Goal: Ask a question

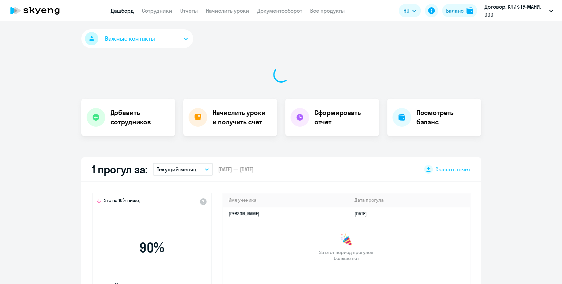
select select "30"
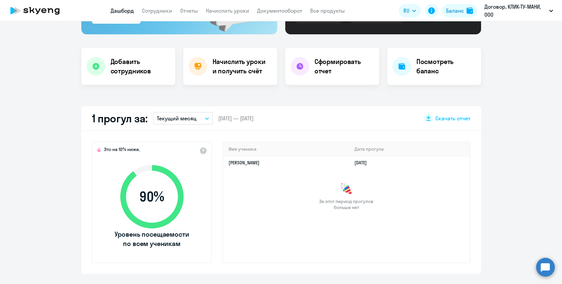
scroll to position [115, 0]
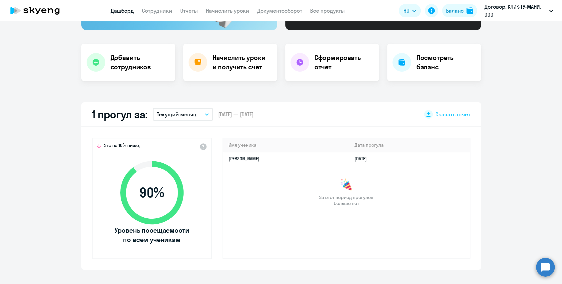
click at [546, 267] on circle at bounding box center [545, 267] width 19 height 19
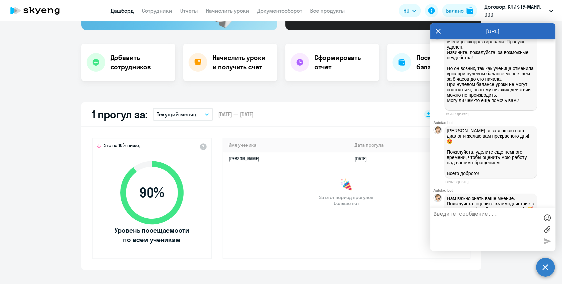
scroll to position [705, 0]
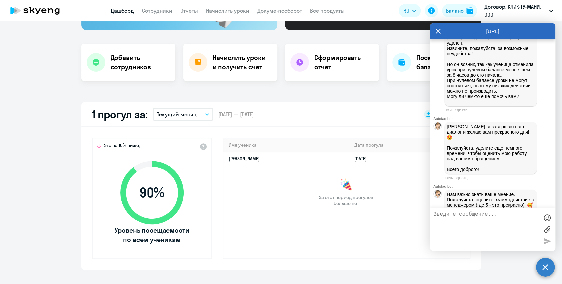
click at [456, 223] on textarea at bounding box center [486, 229] width 105 height 36
type textarea "извините, пожалуйста, мне сложно постоянно мониторить чат, поэтому я отвлеклась."
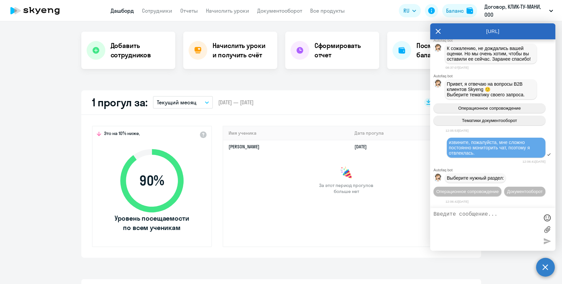
scroll to position [132, 0]
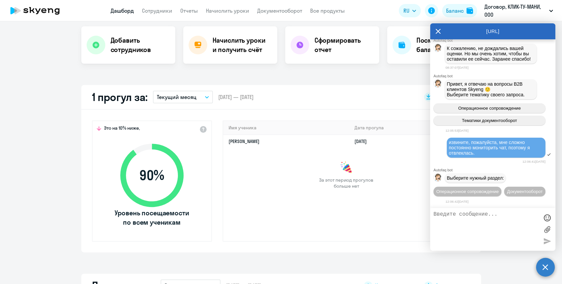
click at [61, 81] on div "Важные контакты Экспресс-чат поддержки Сопровождение компании + документооборот…" at bounding box center [281, 152] width 562 height 263
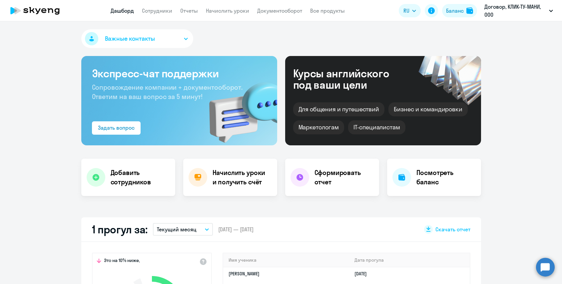
select select "30"
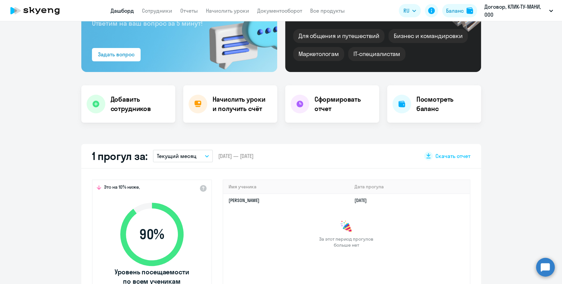
scroll to position [73, 0]
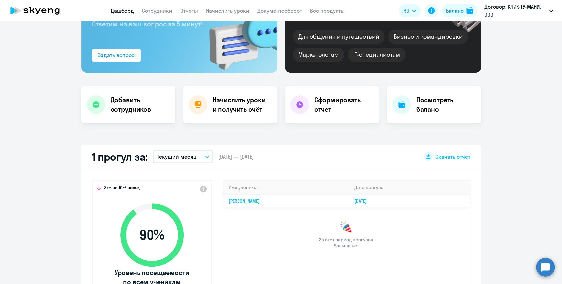
click at [259, 202] on link "[PERSON_NAME]" at bounding box center [244, 201] width 31 height 6
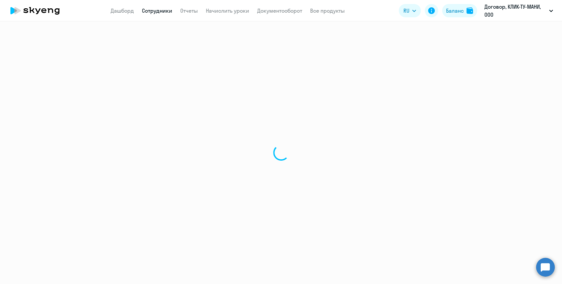
select select "english"
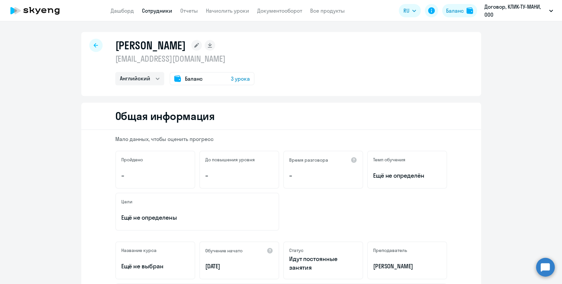
click at [543, 269] on circle at bounding box center [545, 267] width 19 height 19
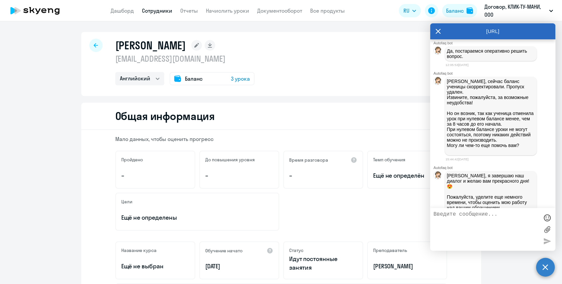
click at [193, 77] on span "Баланс" at bounding box center [194, 79] width 18 height 8
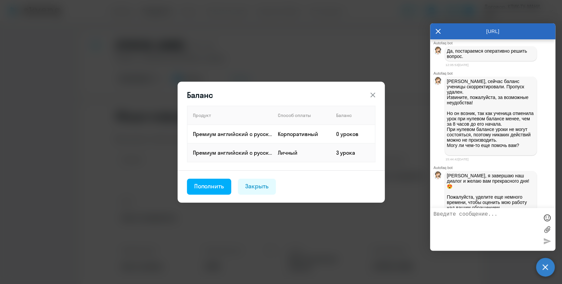
click at [447, 220] on textarea at bounding box center [486, 229] width 105 height 36
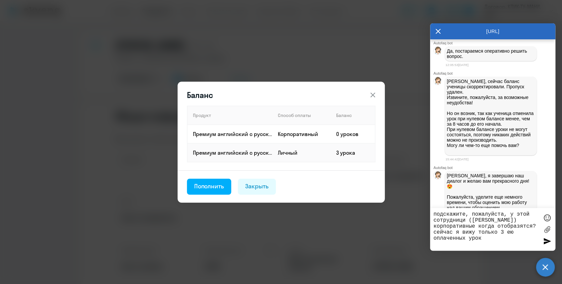
type textarea "подскажите, пожалуйста, у этой сотрудници (Ангелины Горновой) корпоративные ког…"
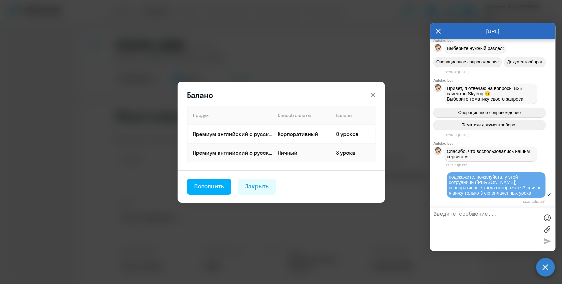
scroll to position [1174, 0]
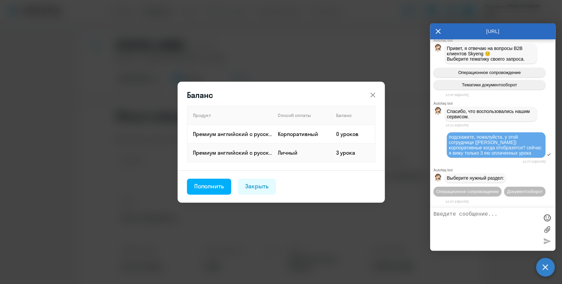
drag, startPoint x: 469, startPoint y: 139, endPoint x: 446, endPoint y: 117, distance: 31.8
click at [446, 132] on div "подскажите, пожалуйста, у этой сотрудници (Ангелины Горновой) корпоративные ког…" at bounding box center [492, 145] width 125 height 27
copy span "подскажите, пожалуйста, у этой сотрудници (Ангелины Горновой) корпоративные ког…"
click at [498, 189] on span "Операционное сопровождение" at bounding box center [467, 191] width 63 height 5
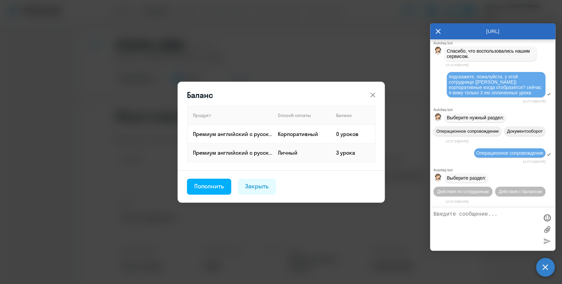
scroll to position [1236, 0]
click at [511, 193] on span "Действия с балансом" at bounding box center [520, 191] width 43 height 5
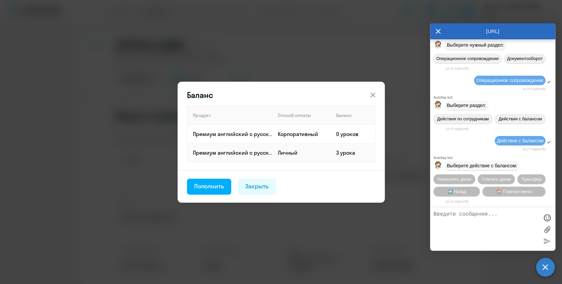
scroll to position [1311, 0]
click at [463, 215] on textarea at bounding box center [486, 229] width 105 height 36
click at [455, 213] on textarea at bounding box center [486, 229] width 105 height 36
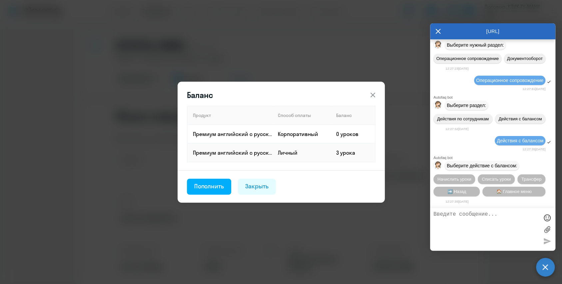
paste textarea "подскажите, пожалуйста, у этой сотрудници (Ангелины Горновой) корпоративные ког…"
type textarea "подскажите, пожалуйста, у этой сотрудници (Ангелины Горновой) корпоративные ког…"
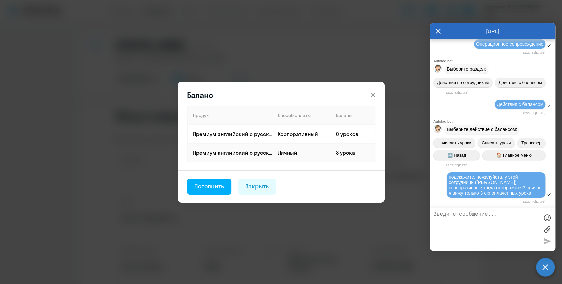
click at [374, 94] on icon at bounding box center [373, 95] width 8 height 8
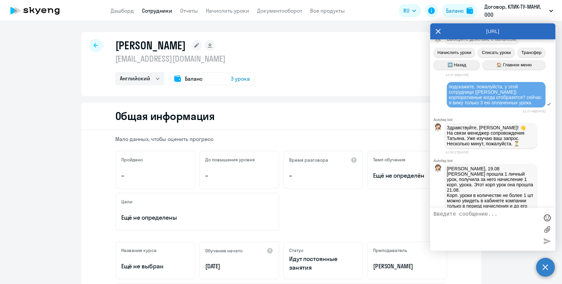
scroll to position [1522, 0]
